Goal: Task Accomplishment & Management: Manage account settings

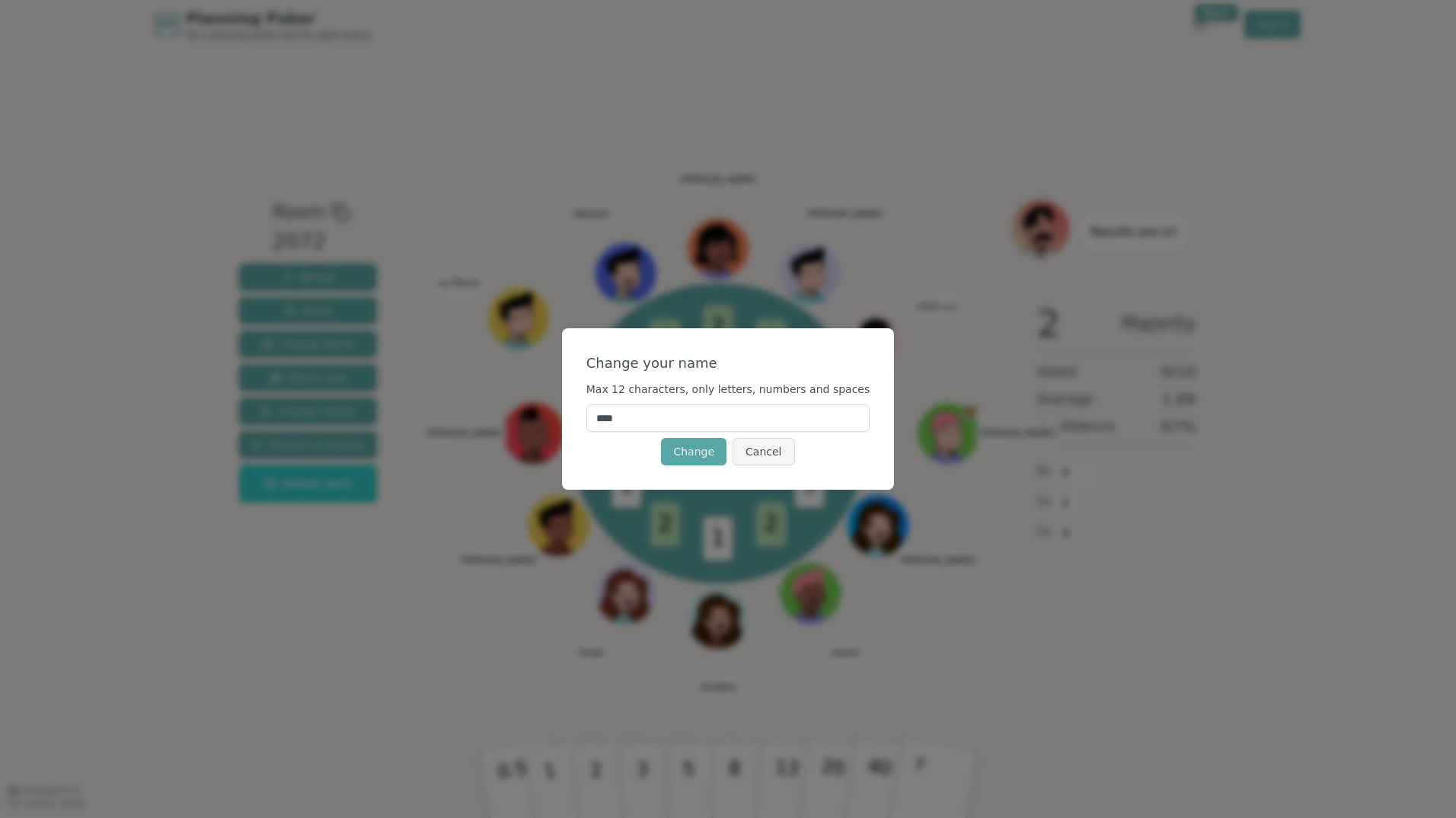
drag, startPoint x: 715, startPoint y: 424, endPoint x: 547, endPoint y: 386, distance: 172.2
click at [547, 386] on div "Change your name Max 12 characters, only letters, numbers and spaces **** Chang…" at bounding box center [728, 409] width 1456 height 818
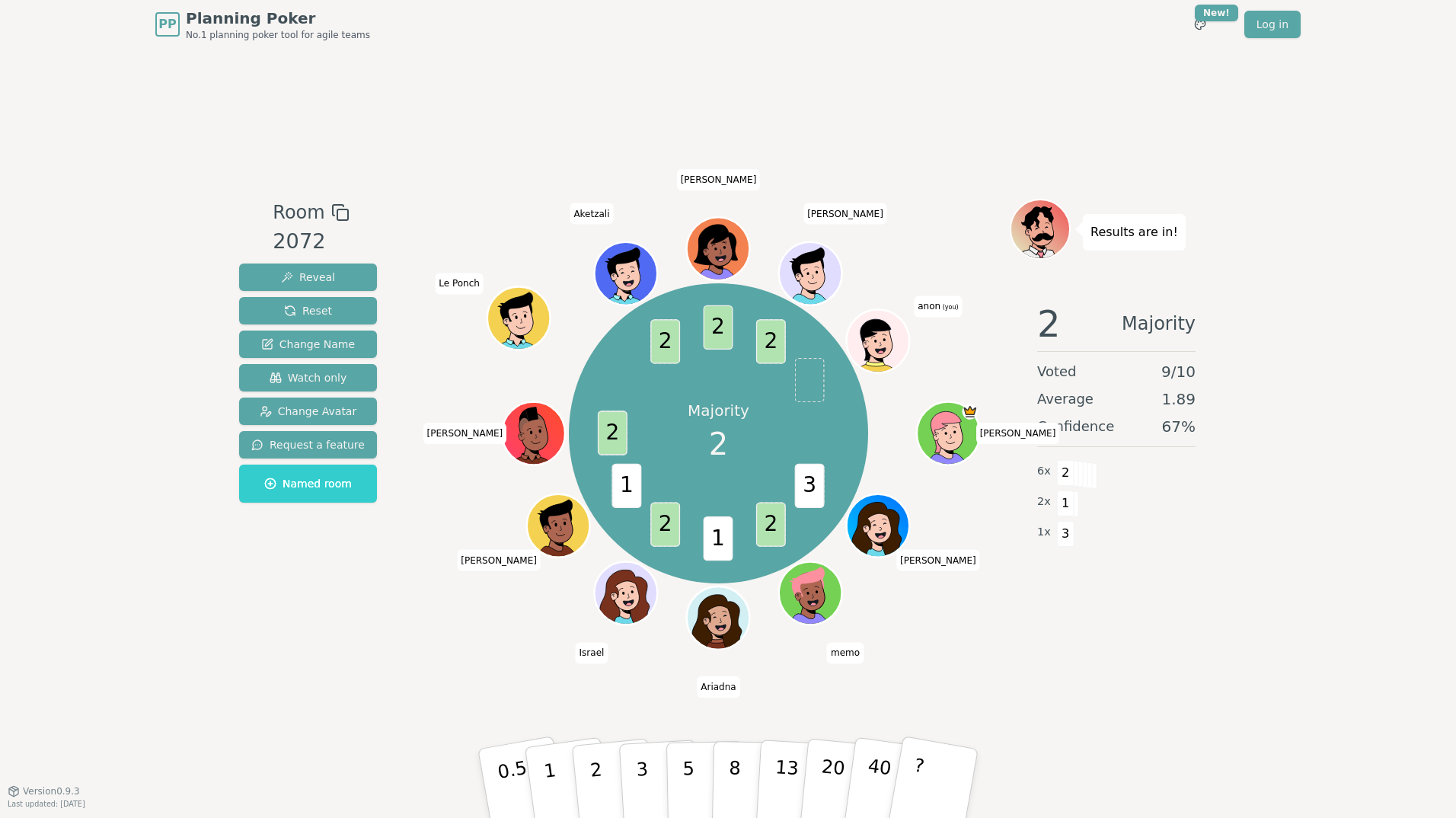
click at [935, 314] on span "anon (you)" at bounding box center [937, 306] width 48 height 21
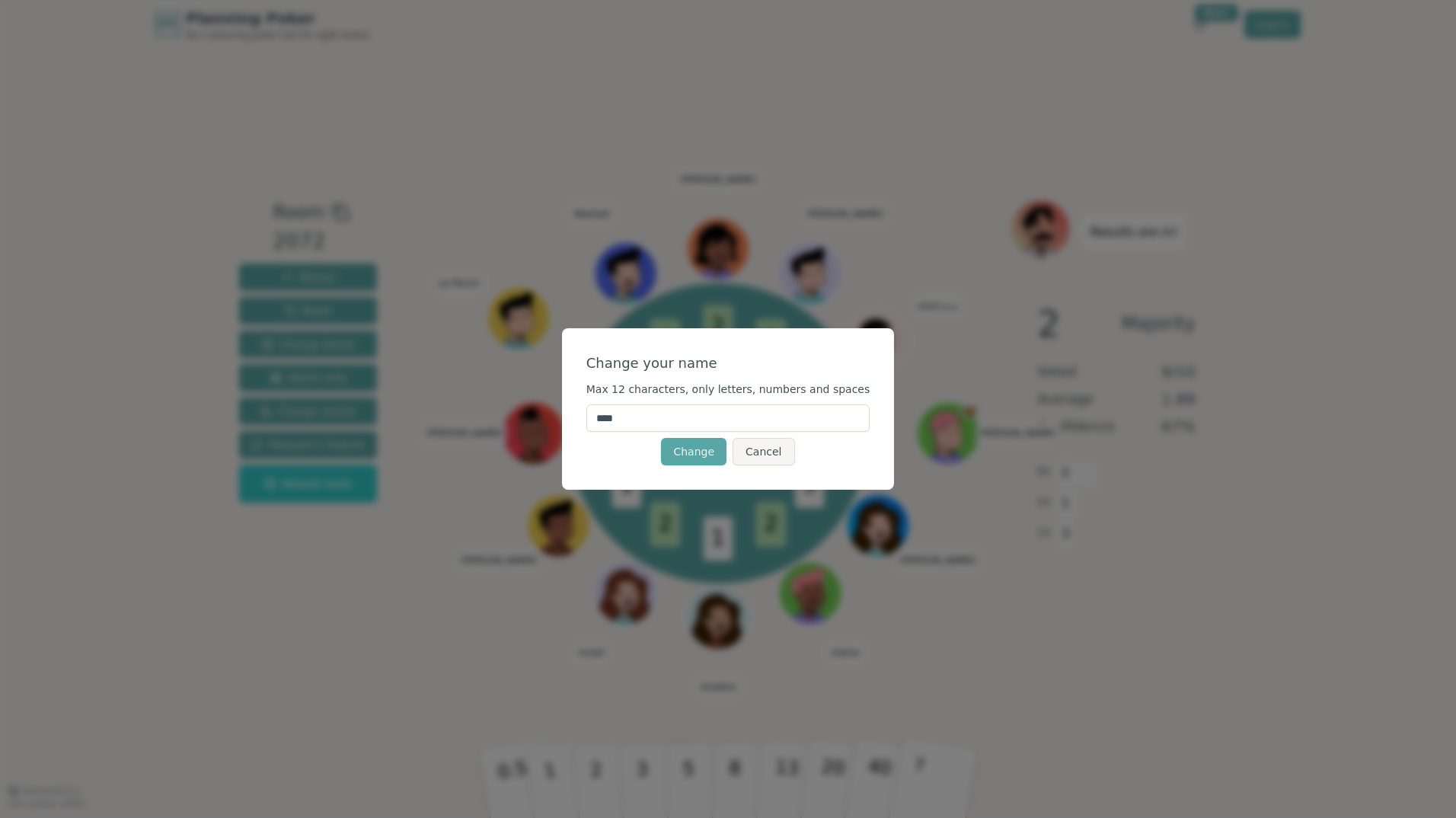
click at [736, 414] on input "****" at bounding box center [728, 418] width 284 height 27
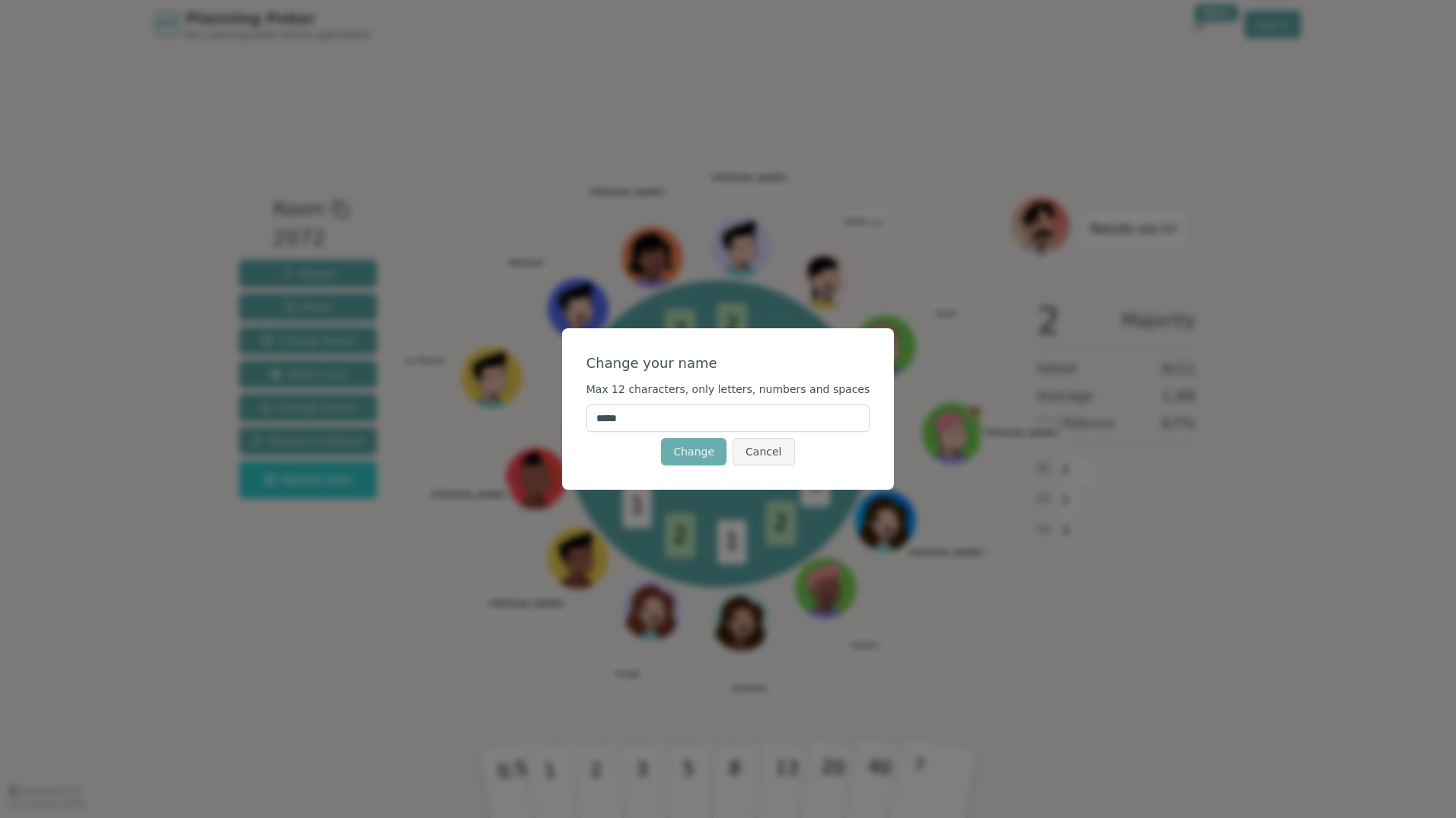
type input "*****"
click at [698, 460] on button "Change" at bounding box center [694, 452] width 65 height 27
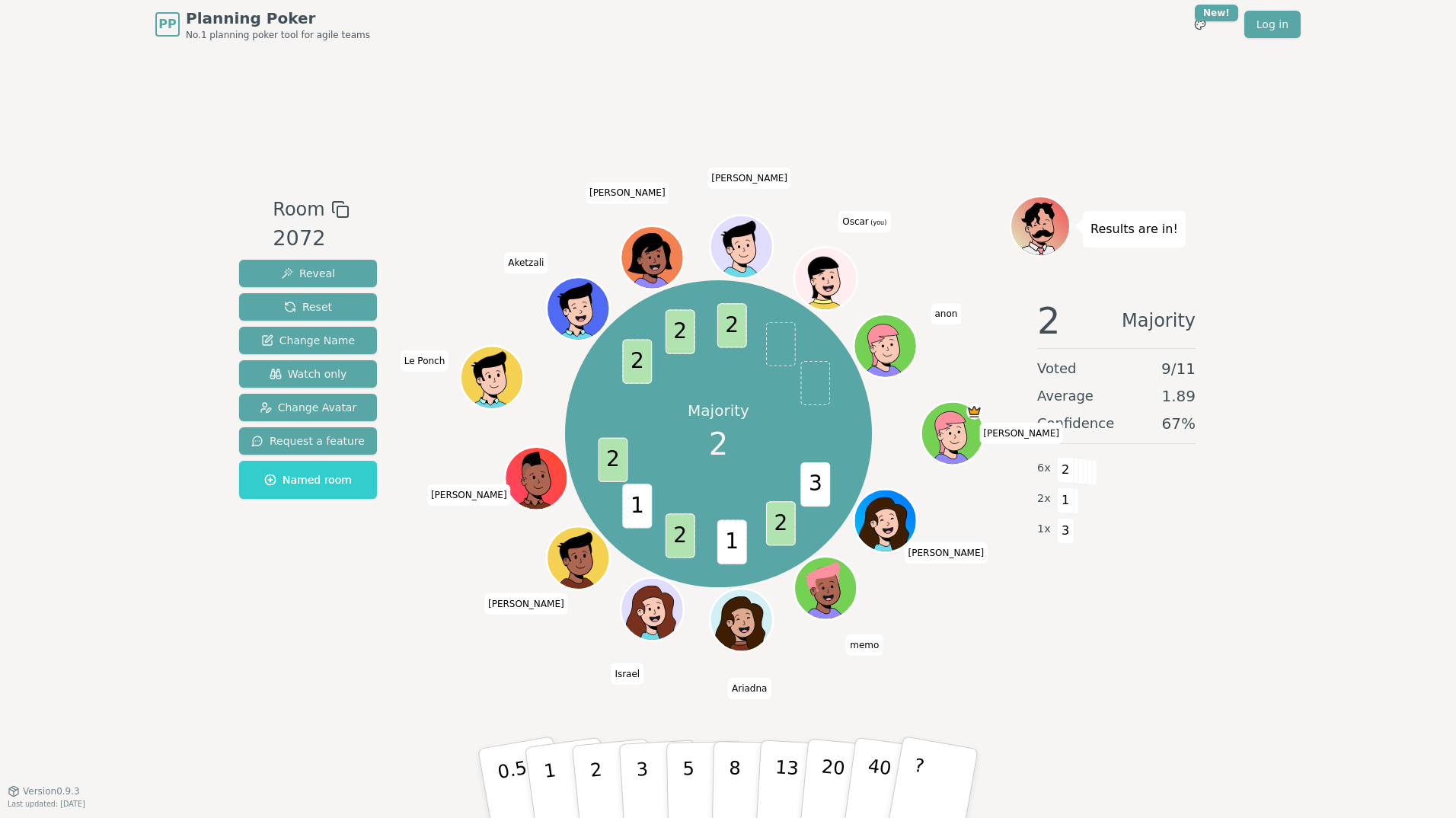
click at [832, 280] on icon at bounding box center [826, 277] width 61 height 6
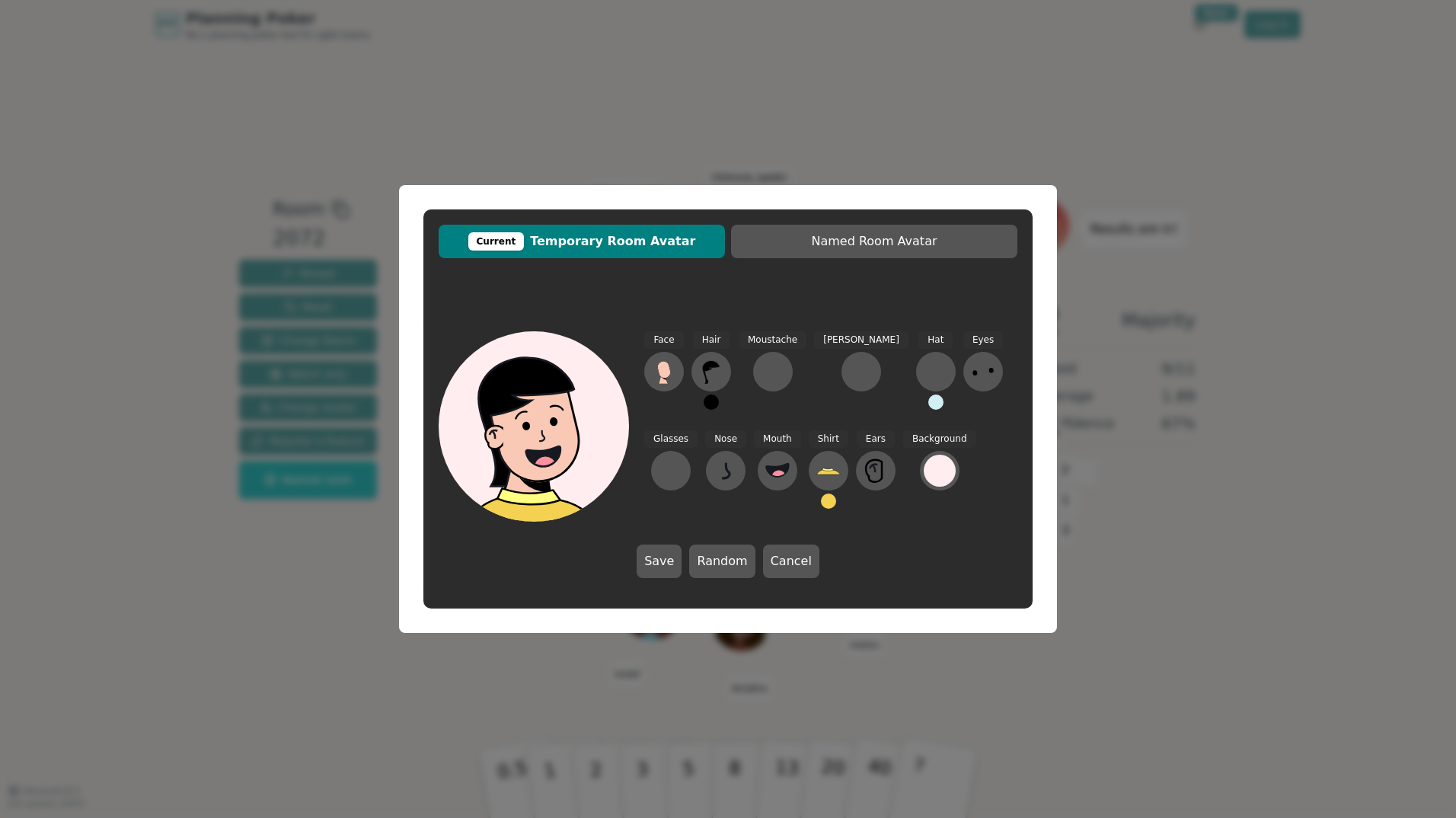
click at [518, 449] on icon at bounding box center [543, 457] width 95 height 33
click at [771, 554] on button "Cancel" at bounding box center [791, 560] width 57 height 33
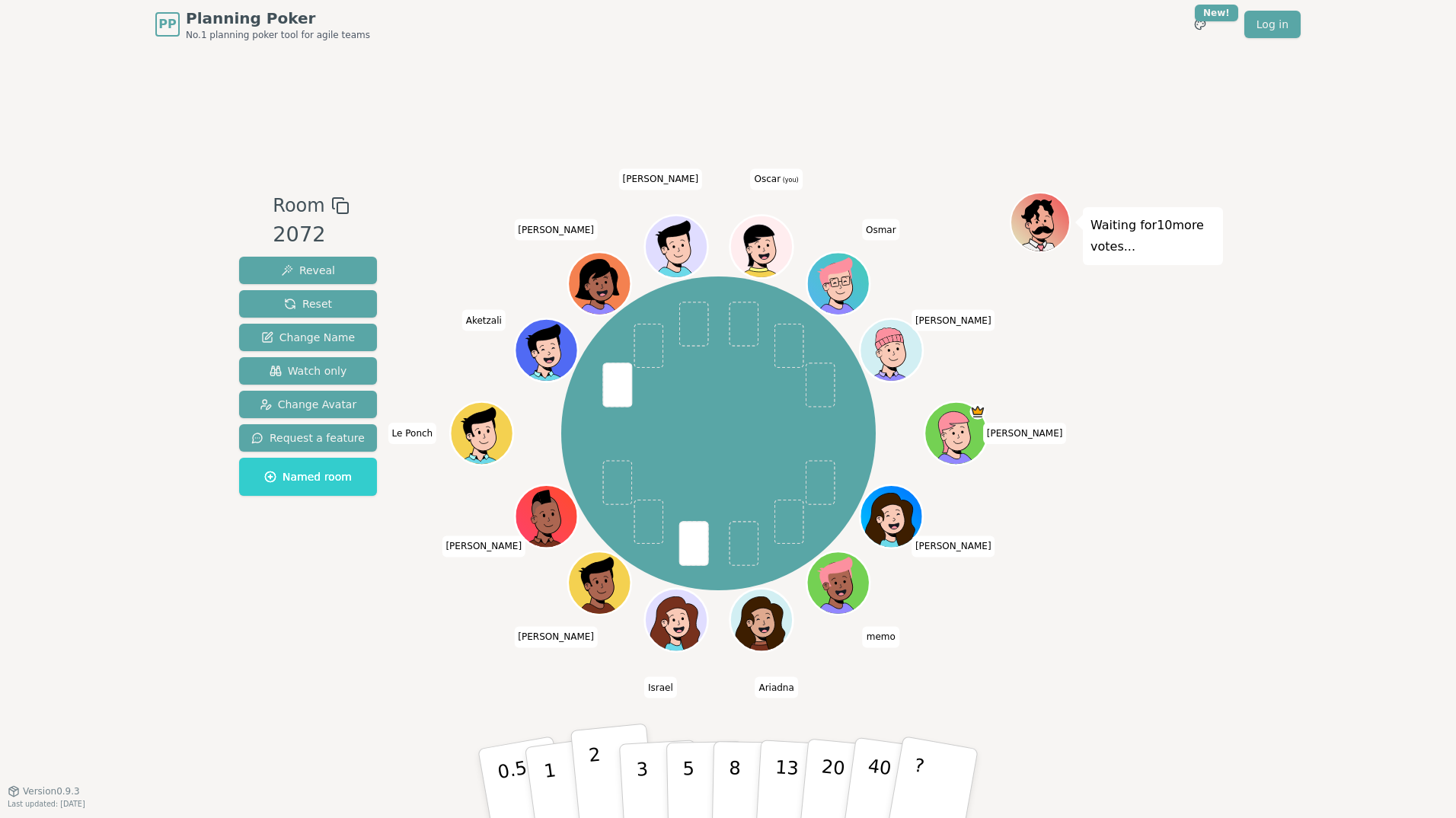
click at [588, 763] on button "2" at bounding box center [613, 784] width 87 height 121
click at [455, 735] on div "Room 2072 Reveal Reset Change Name Watch only Change Avatar Request a feature N…" at bounding box center [728, 419] width 990 height 741
click at [560, 769] on button "1" at bounding box center [568, 783] width 91 height 124
click at [610, 761] on button "2" at bounding box center [613, 784] width 87 height 121
click at [504, 705] on div "Room 2072 Reveal Reset Change Name Watch only Change Avatar Request a feature N…" at bounding box center [728, 419] width 990 height 741
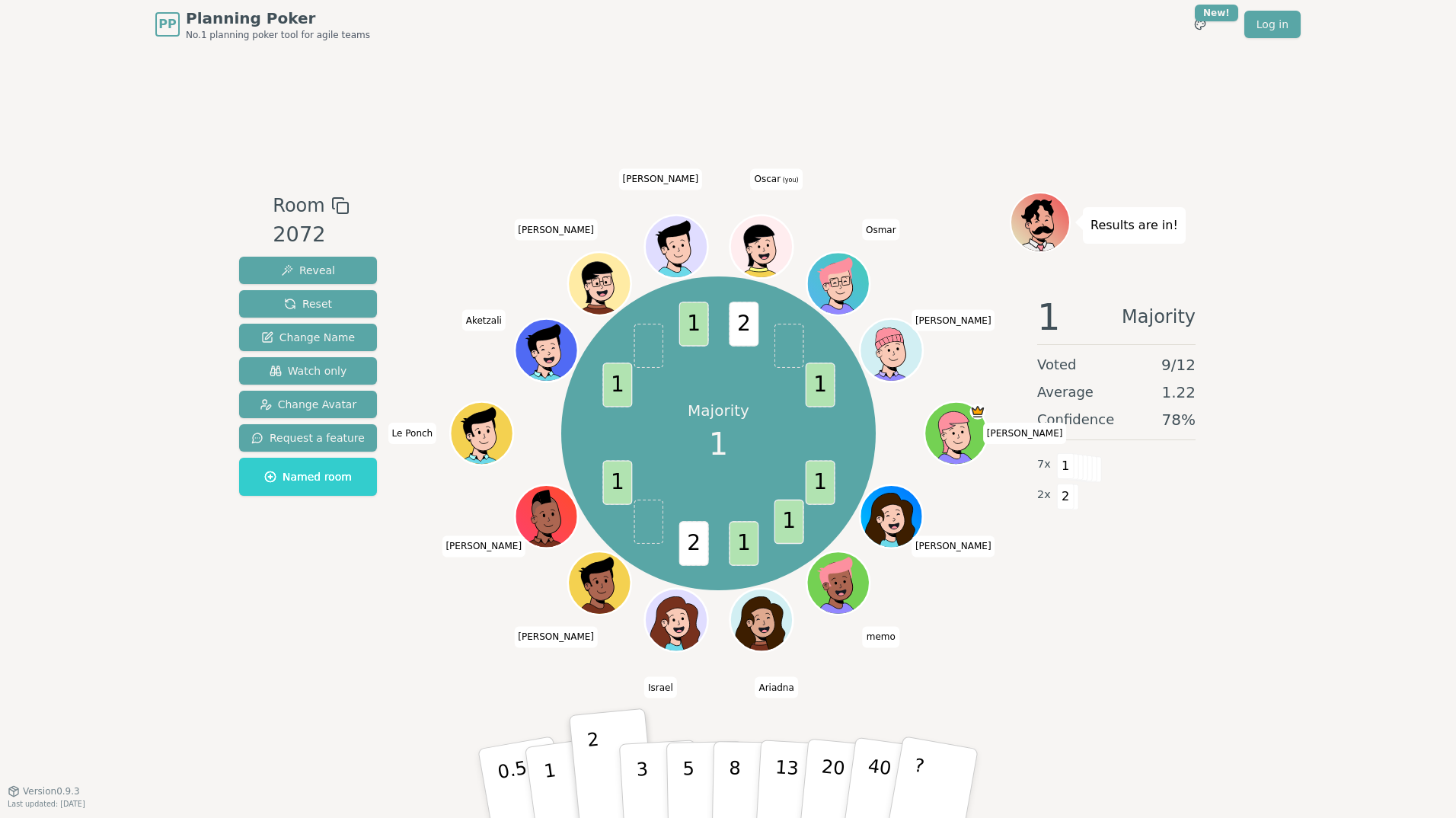
click at [1048, 672] on div "Room 2072 Reveal Reset Change Name Watch only Change Avatar Request a feature N…" at bounding box center [728, 419] width 990 height 741
drag, startPoint x: 1091, startPoint y: 432, endPoint x: 1105, endPoint y: 420, distance: 18.4
drag, startPoint x: 1227, startPoint y: 452, endPoint x: 1219, endPoint y: 444, distance: 11.3
click at [1226, 452] on div "PP Planning Poker No.1 planning poker tool for agile teams Toggle theme New! Lo…" at bounding box center [728, 409] width 1456 height 818
click at [1156, 501] on div "2 x 2" at bounding box center [1116, 495] width 158 height 31
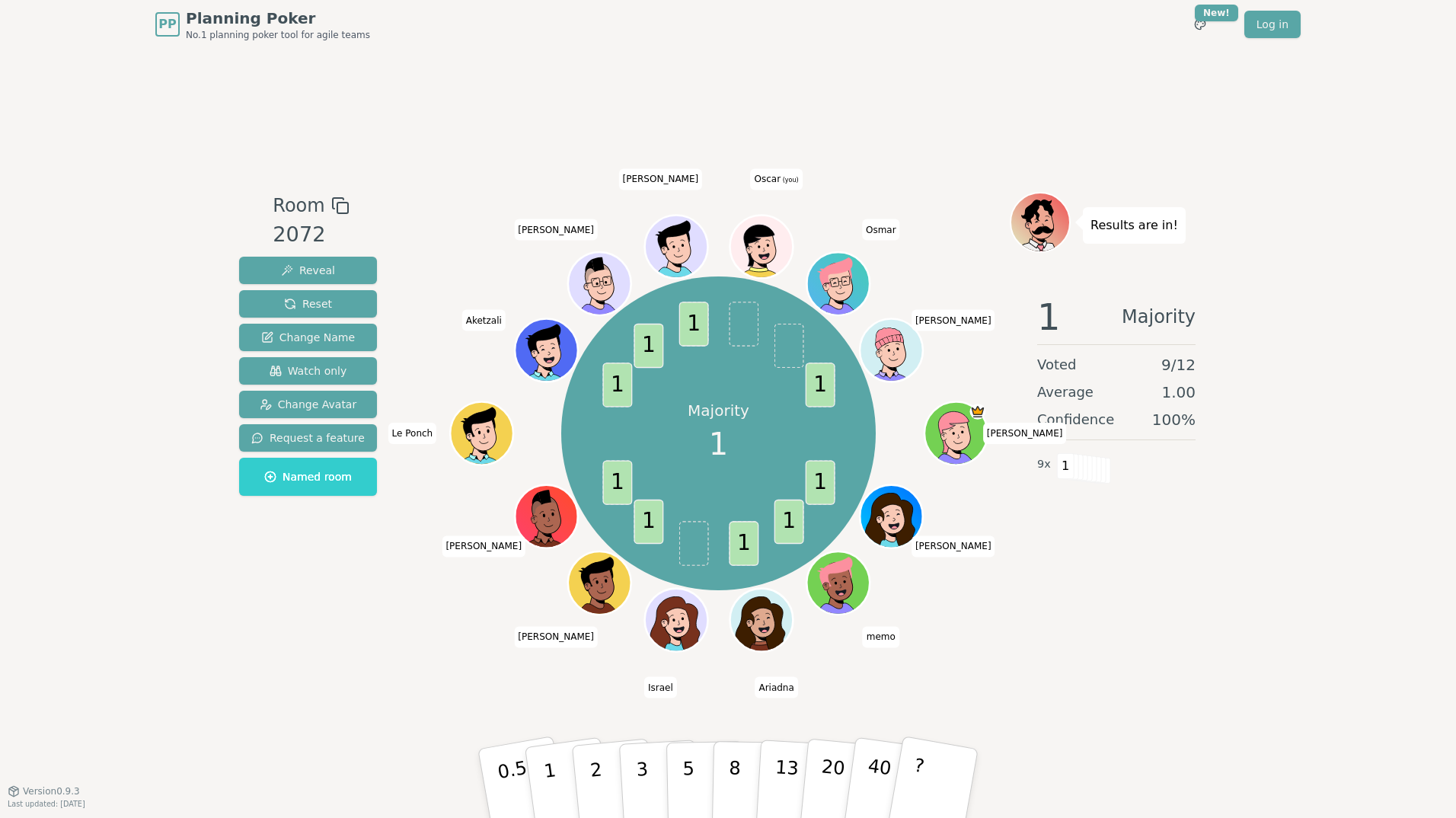
click at [476, 695] on div "Room 2072 Reveal Reset Change Name Watch only Change Avatar Request a feature N…" at bounding box center [728, 419] width 990 height 741
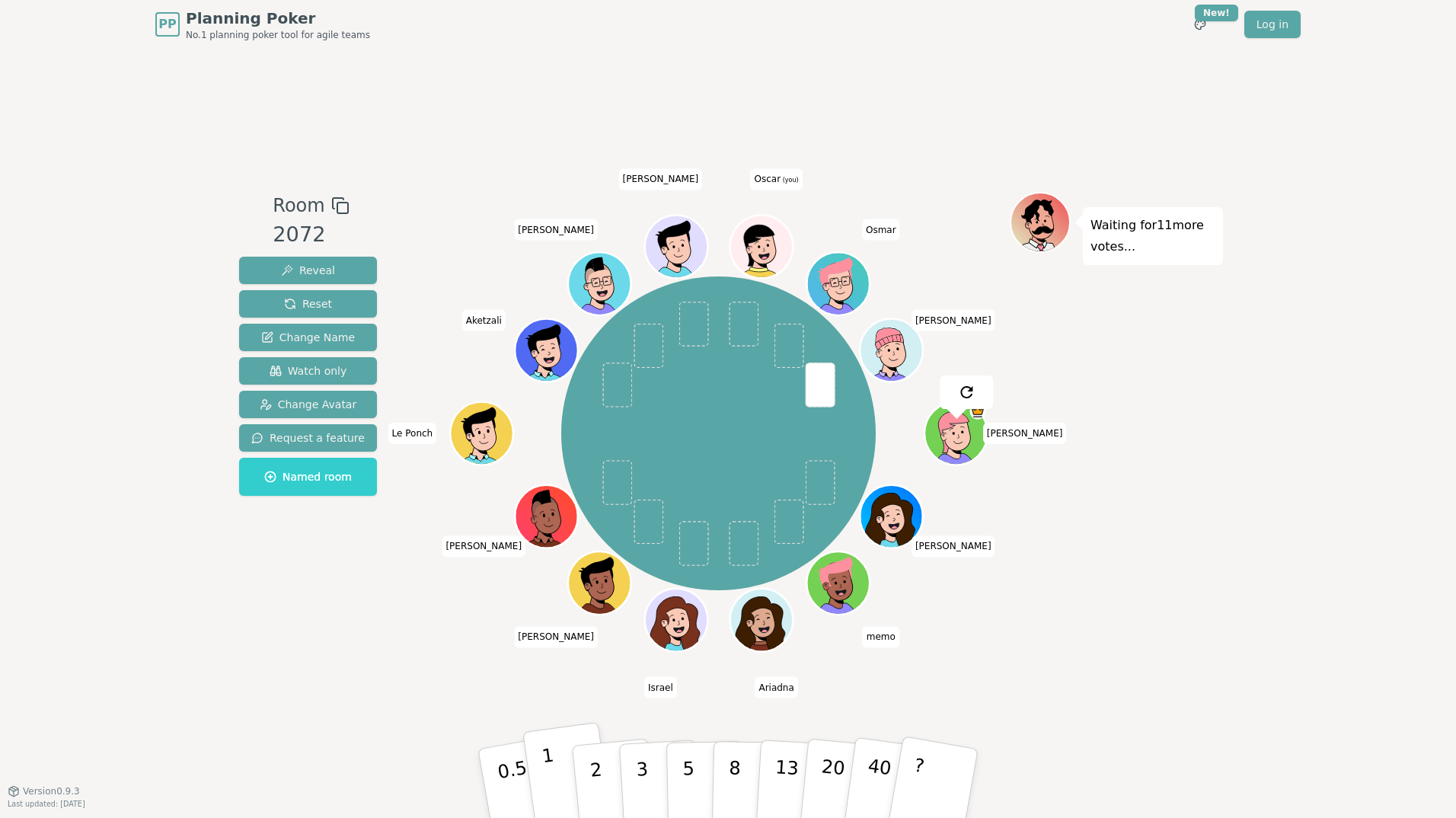
click at [550, 777] on p "1" at bounding box center [552, 785] width 23 height 83
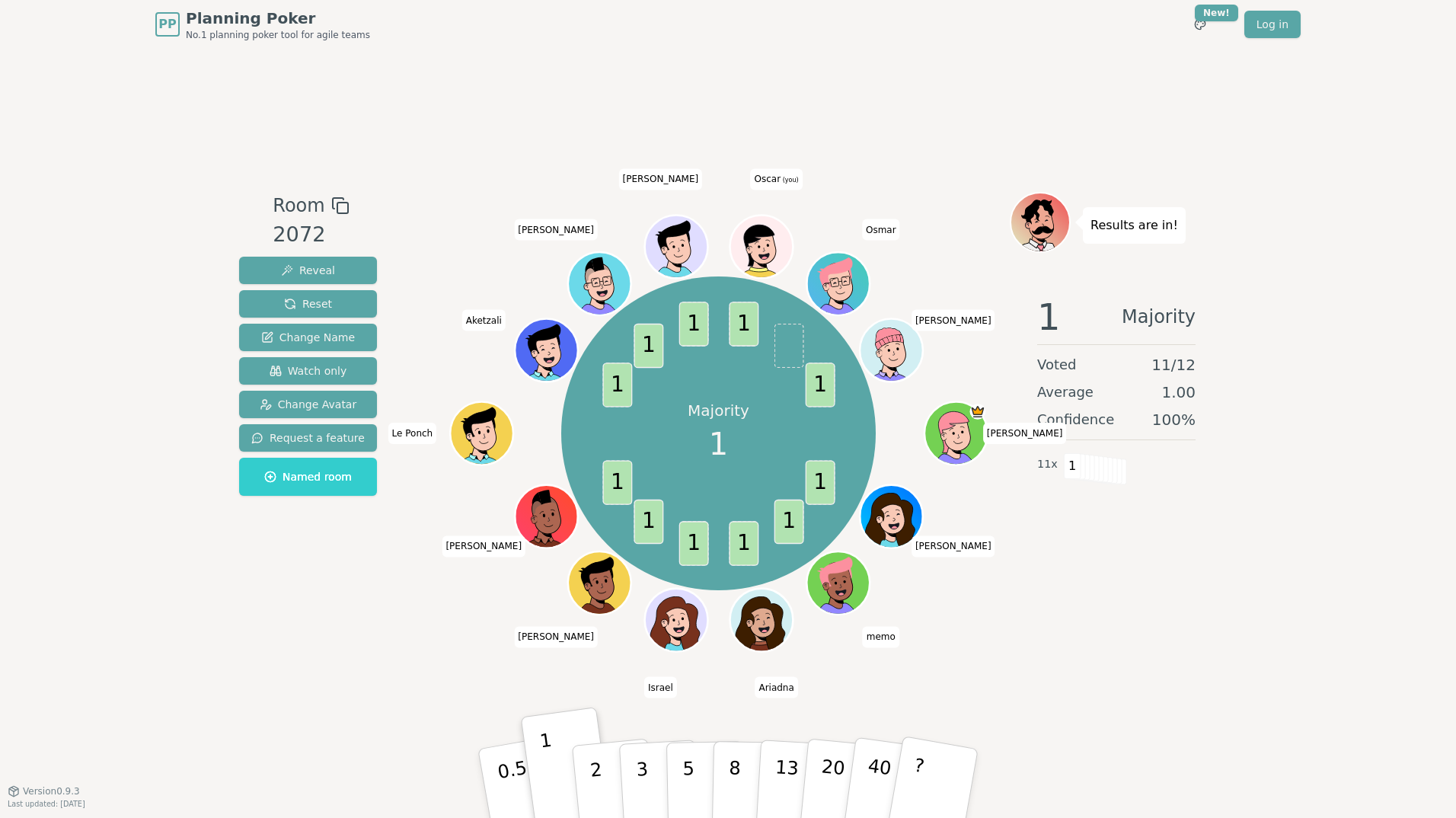
click at [482, 695] on div "Room 2072 Reveal Reset Change Name Watch only Change Avatar Request a feature N…" at bounding box center [728, 419] width 990 height 741
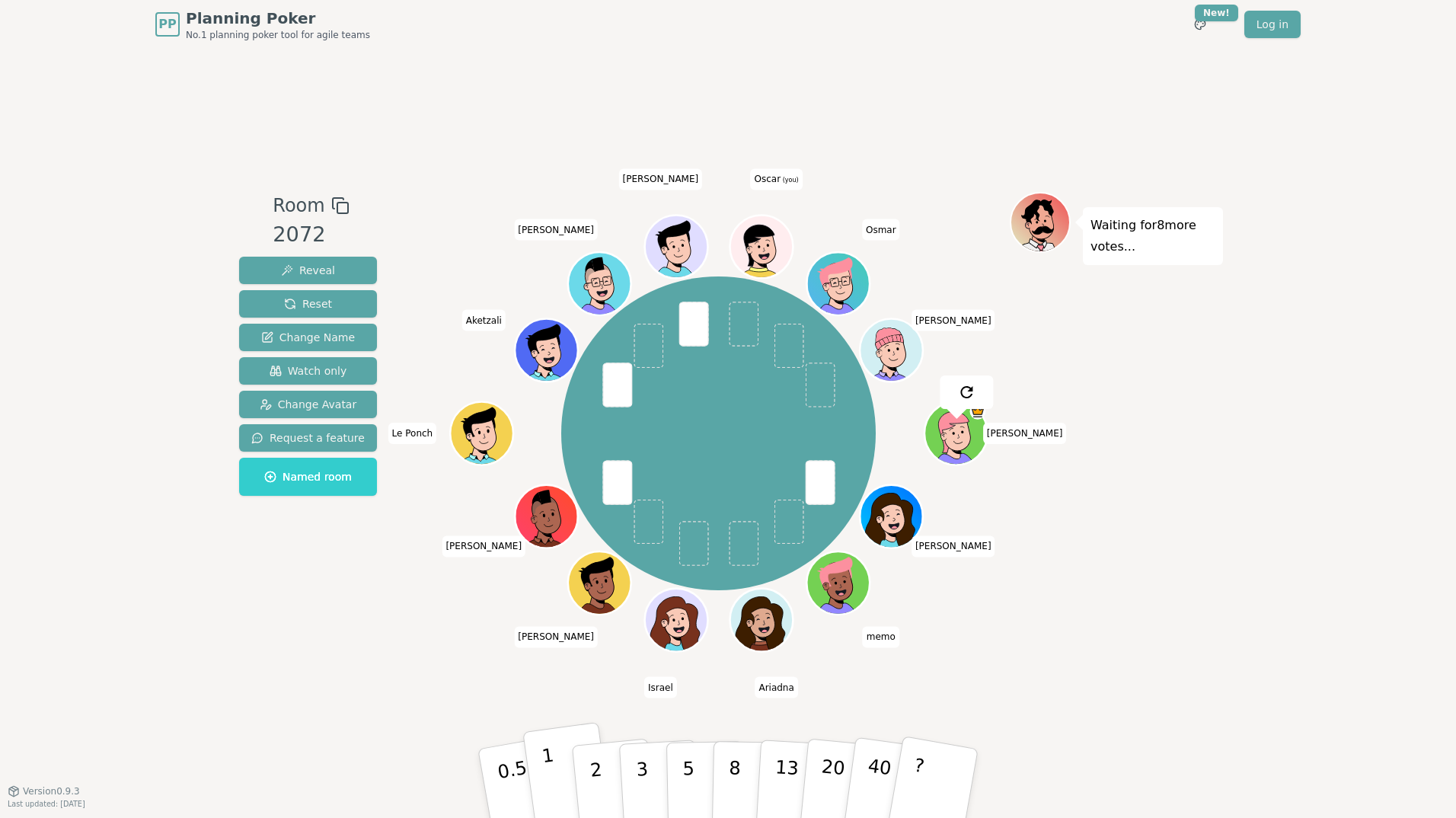
click at [547, 753] on p "1" at bounding box center [552, 785] width 23 height 83
